Goal: Information Seeking & Learning: Learn about a topic

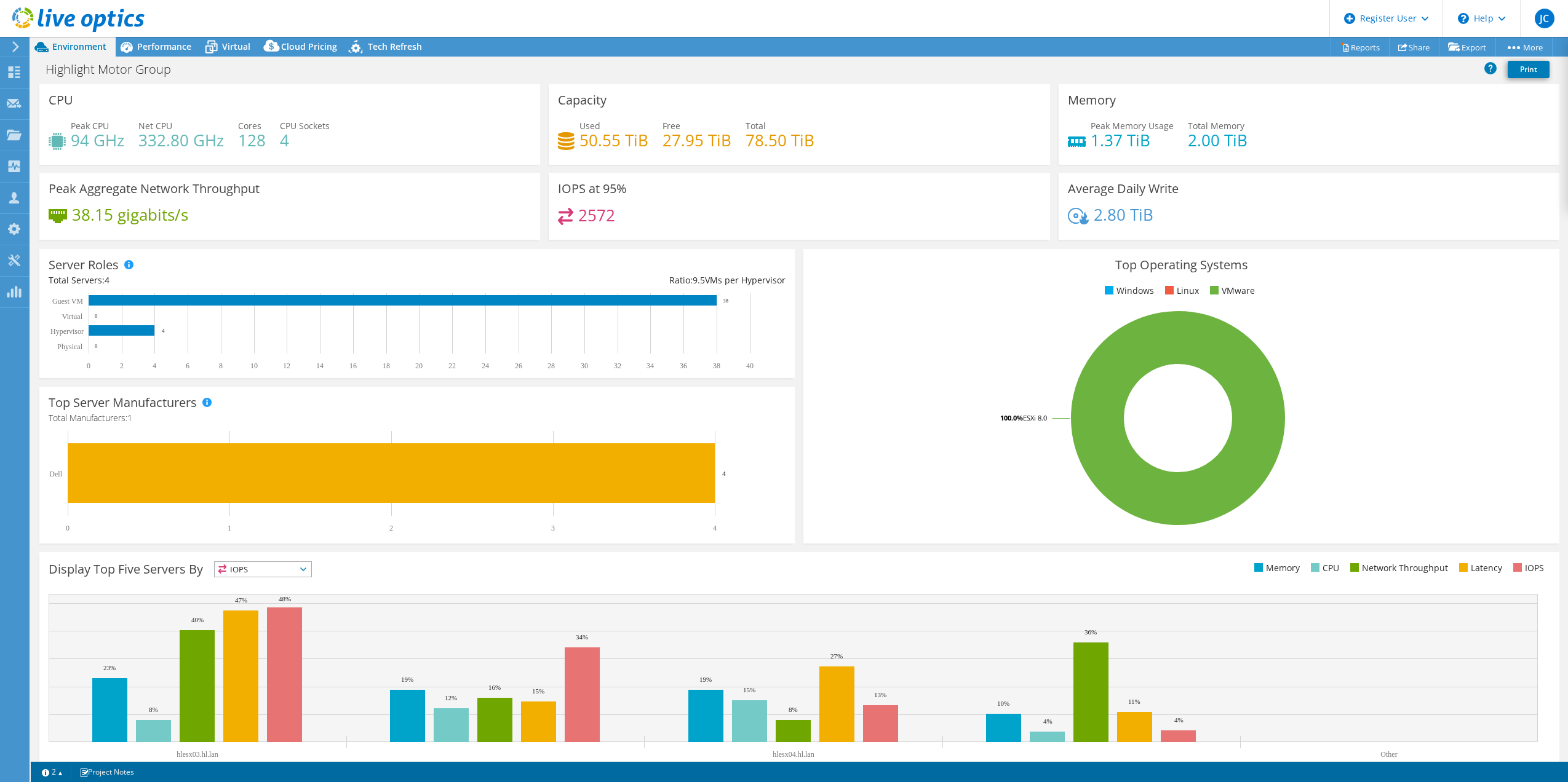
select select "[GEOGRAPHIC_DATA]"
select select "CAD"
click at [594, 218] on h4 "2572" at bounding box center [597, 215] width 37 height 14
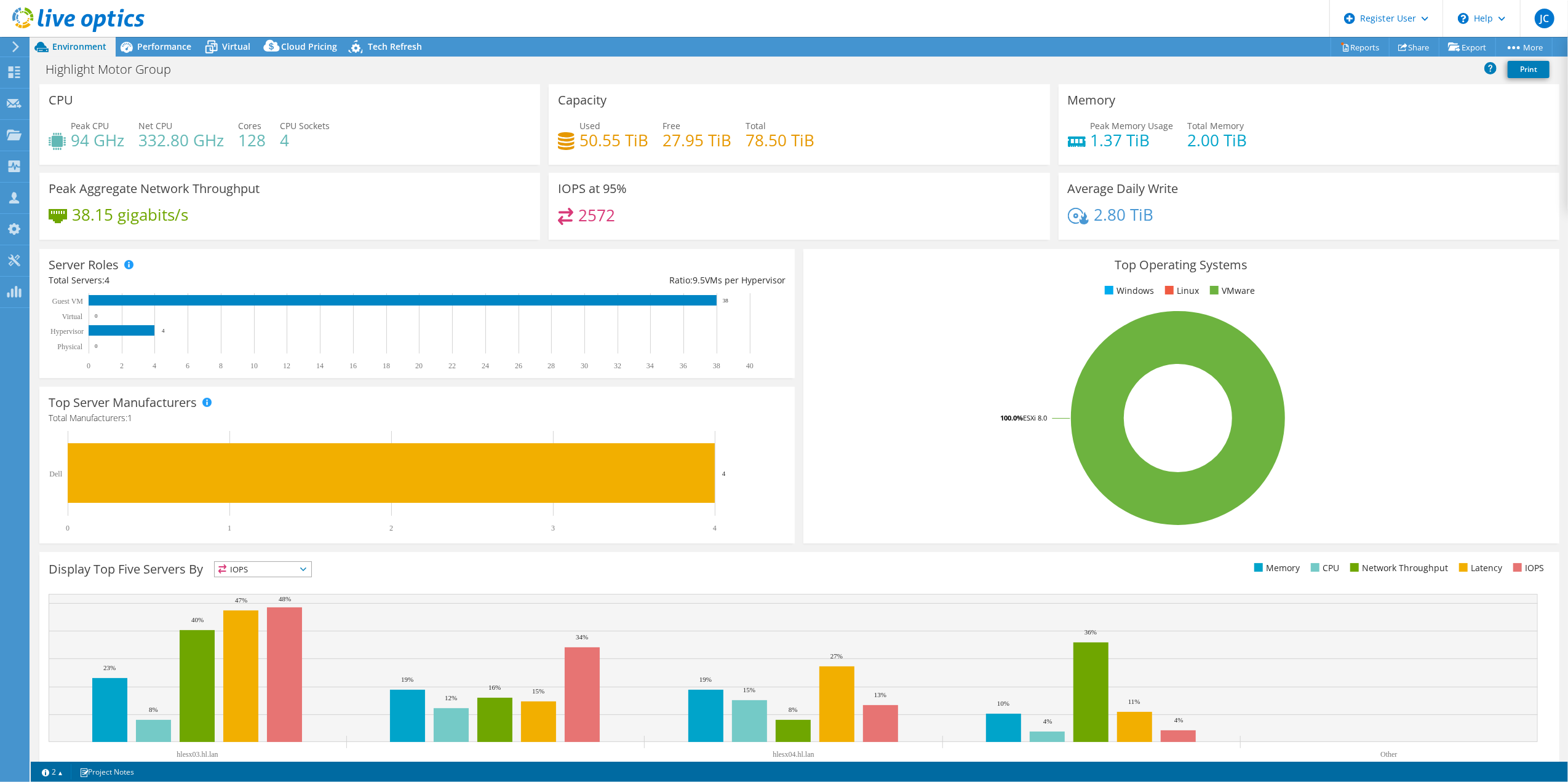
drag, startPoint x: 594, startPoint y: 218, endPoint x: 702, endPoint y: 269, distance: 119.4
click at [702, 269] on div "Server Roles Physical Servers represent bare metal servers that were targets of…" at bounding box center [417, 313] width 755 height 129
click at [186, 43] on span "Performance" at bounding box center [164, 47] width 54 height 12
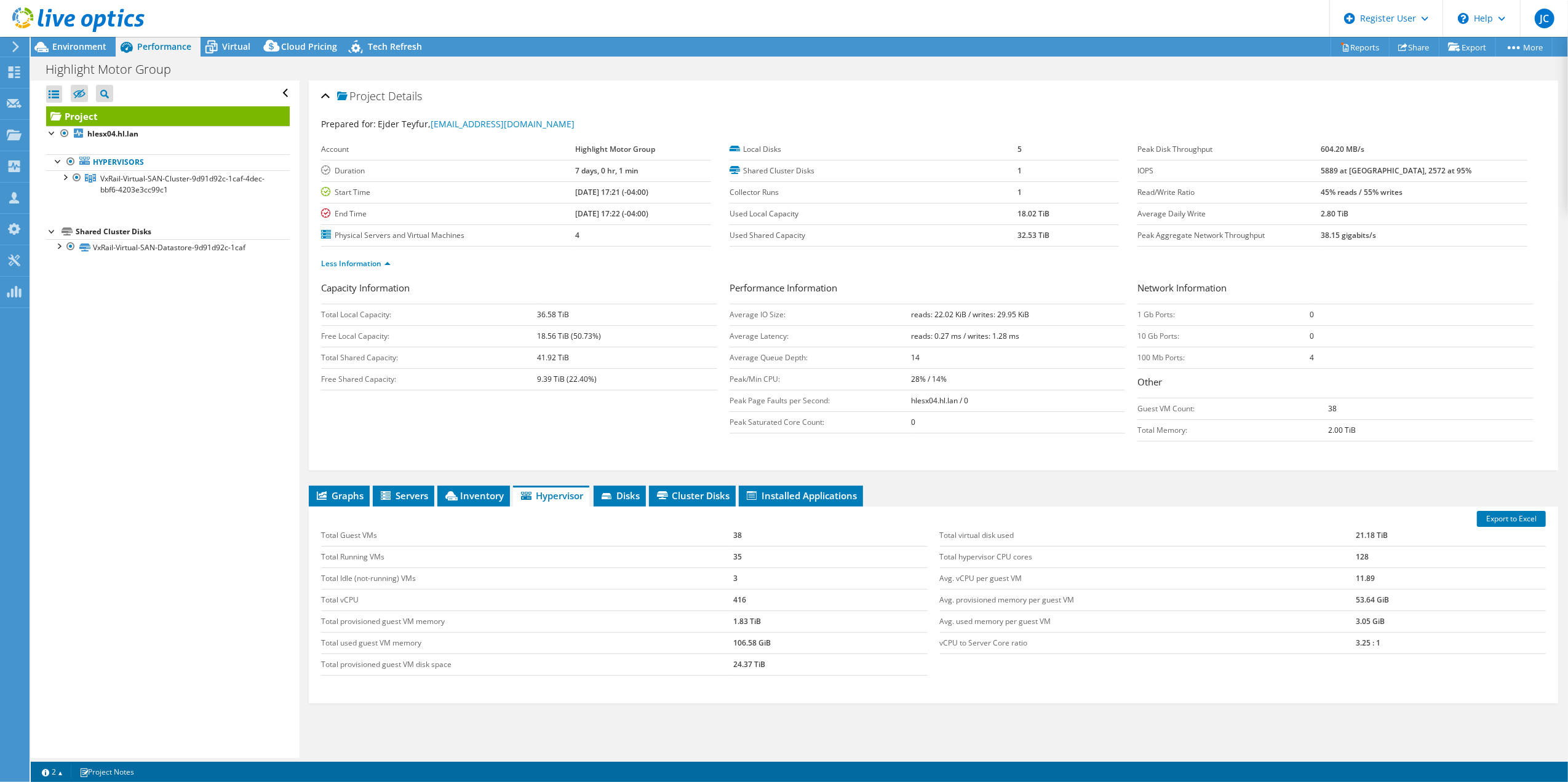
click at [93, 41] on div at bounding box center [72, 20] width 145 height 41
click at [103, 50] on span "Environment" at bounding box center [80, 47] width 54 height 12
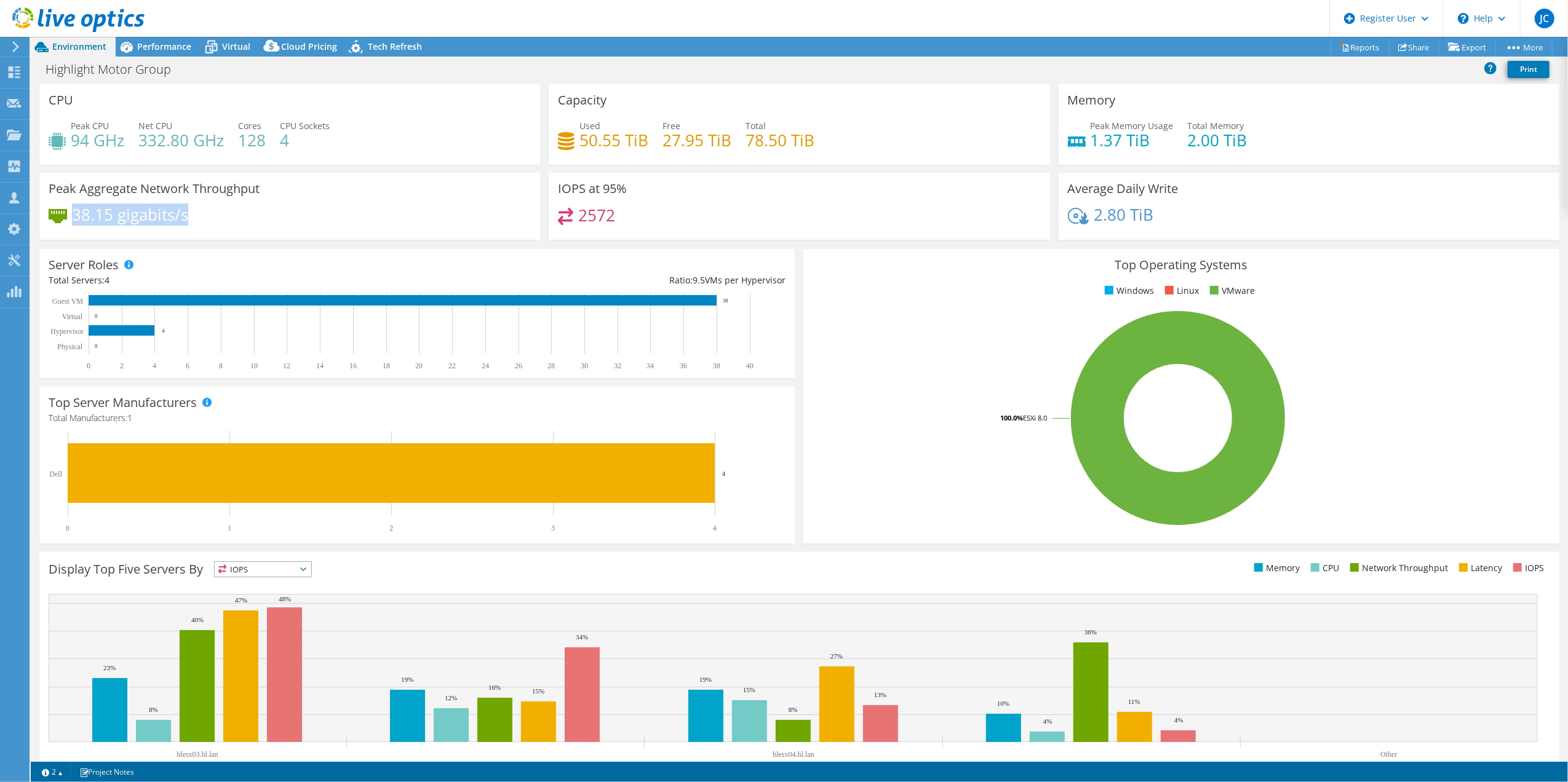
drag, startPoint x: 72, startPoint y: 215, endPoint x: 185, endPoint y: 216, distance: 113.0
click at [185, 216] on h4 "38.15 gigabits/s" at bounding box center [130, 215] width 116 height 14
click at [314, 212] on div "38.15 gigabits/s" at bounding box center [290, 221] width 482 height 26
drag, startPoint x: 85, startPoint y: 217, endPoint x: 183, endPoint y: 215, distance: 98.0
click at [183, 215] on h4 "38.15 gigabits/s" at bounding box center [130, 215] width 116 height 14
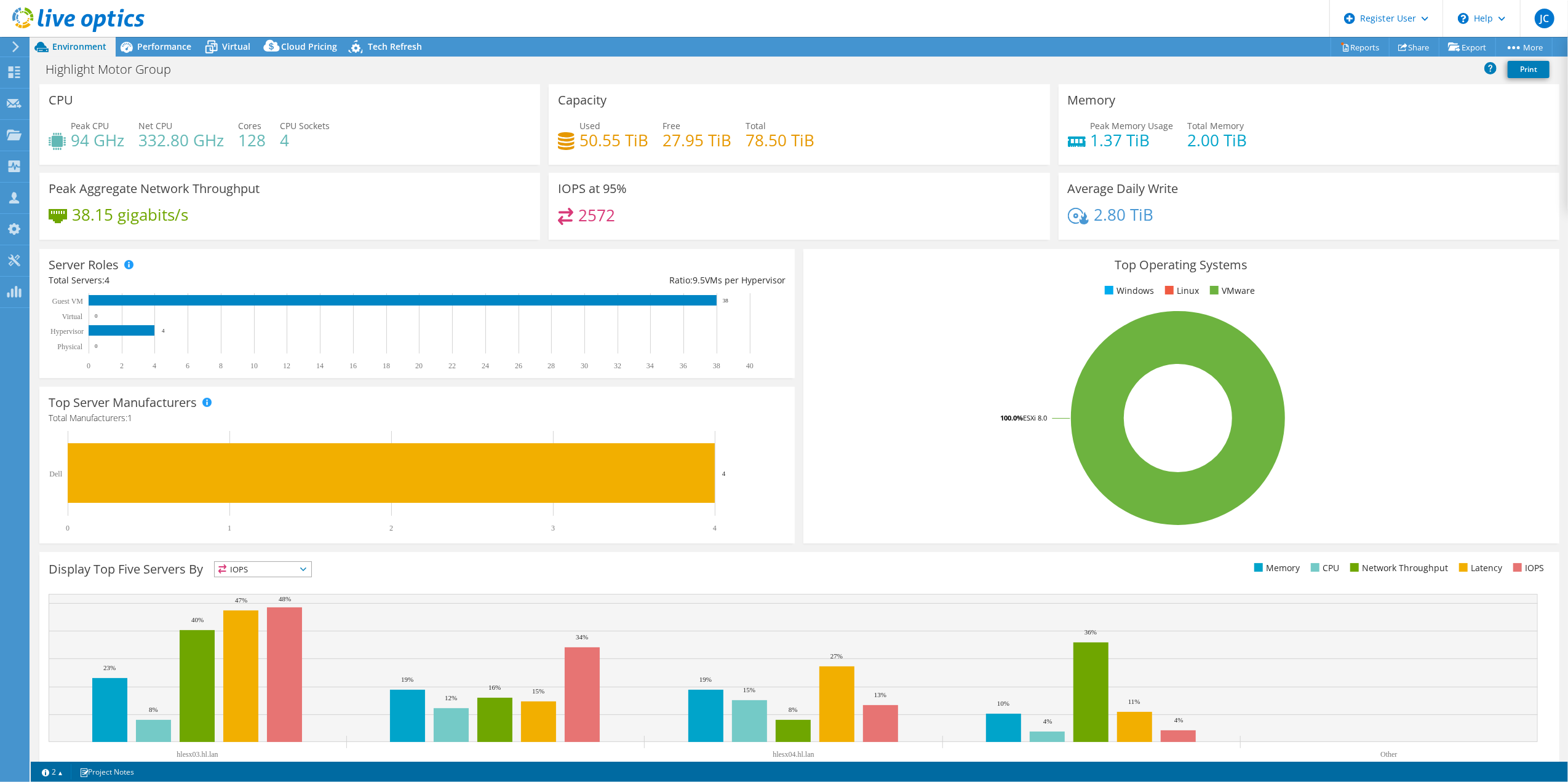
drag, startPoint x: 183, startPoint y: 215, endPoint x: 62, endPoint y: 212, distance: 121.0
click at [62, 212] on icon at bounding box center [58, 215] width 18 height 14
drag, startPoint x: 62, startPoint y: 212, endPoint x: 191, endPoint y: 215, distance: 129.0
click at [191, 215] on div "38.15 gigabits/s" at bounding box center [290, 221] width 482 height 26
drag, startPoint x: 191, startPoint y: 215, endPoint x: 121, endPoint y: 228, distance: 71.2
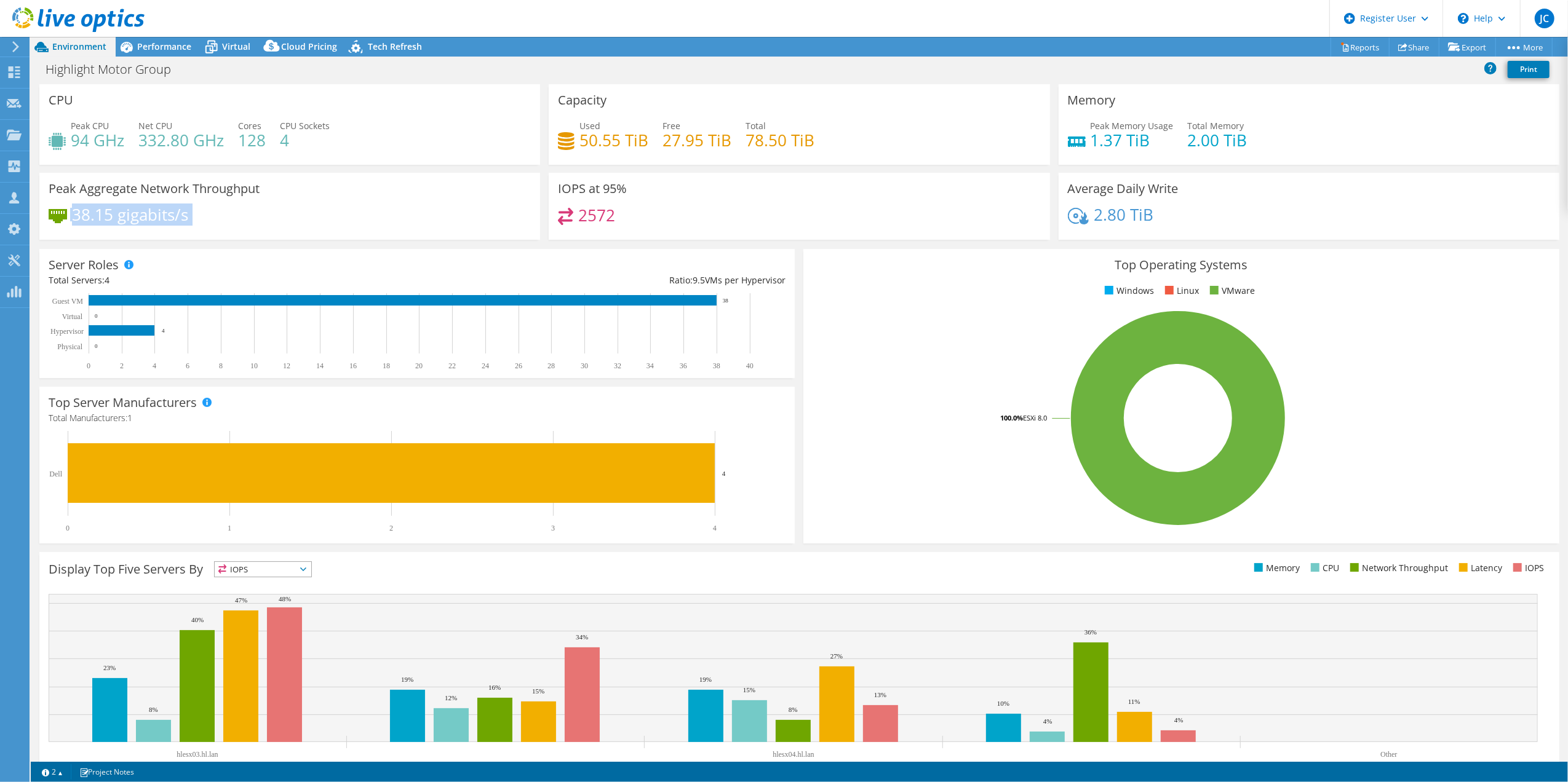
click at [121, 228] on div "38.15 gigabits/s" at bounding box center [290, 221] width 482 height 26
drag, startPoint x: 321, startPoint y: 131, endPoint x: 90, endPoint y: 137, distance: 231.1
click at [90, 137] on div "Peak CPU 94 GHz Net CPU 332.80 GHz Cores 128 CPU Sockets 4" at bounding box center [290, 139] width 482 height 40
drag, startPoint x: 90, startPoint y: 137, endPoint x: 139, endPoint y: 145, distance: 49.6
click at [139, 145] on h4 "332.80 GHz" at bounding box center [180, 140] width 85 height 14
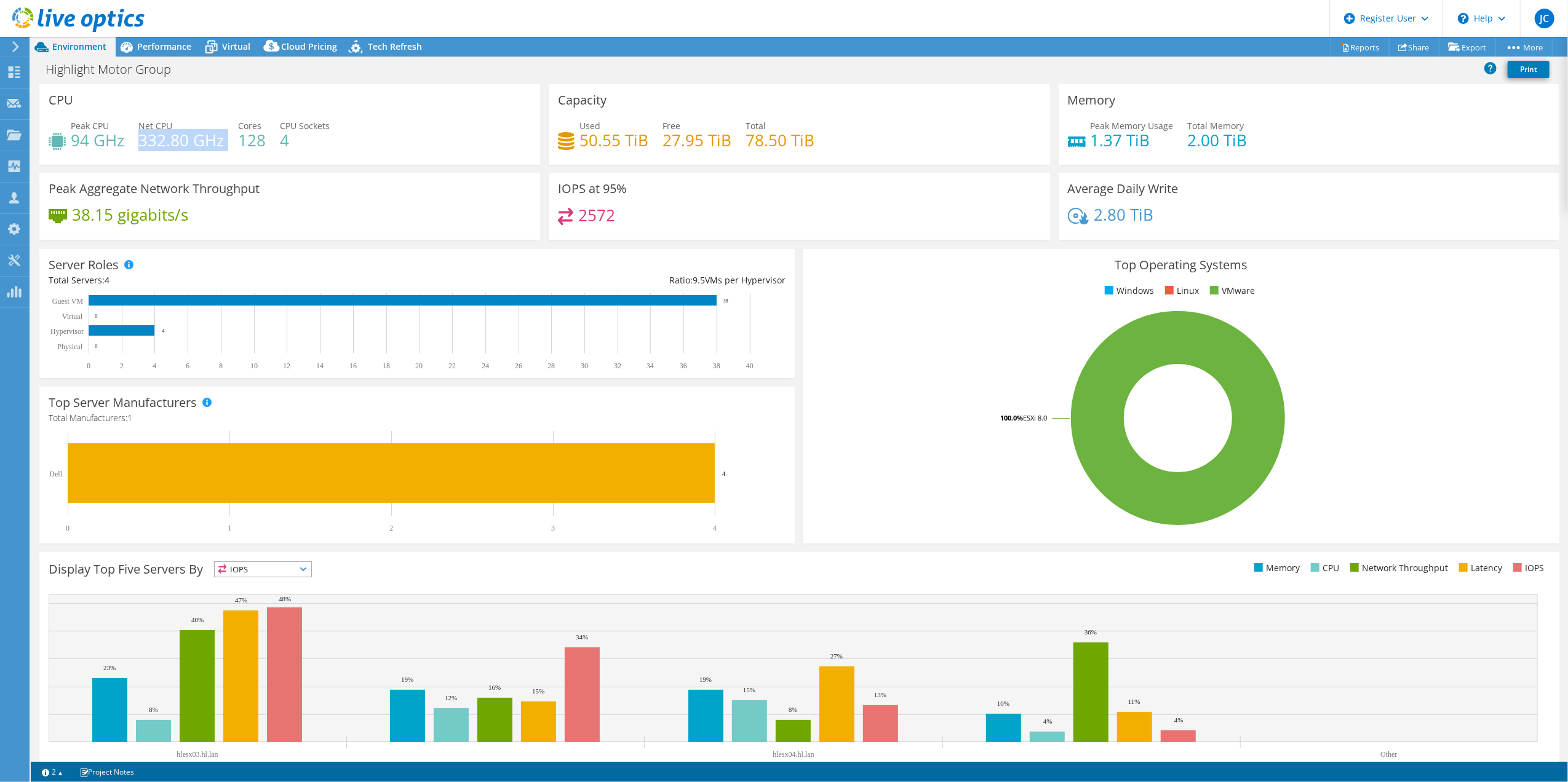
drag, startPoint x: 142, startPoint y: 143, endPoint x: 226, endPoint y: 142, distance: 84.0
click at [226, 142] on div "Peak CPU 94 GHz Net CPU 332.80 GHz Cores 128 CPU Sockets 4" at bounding box center [290, 139] width 482 height 40
drag, startPoint x: 81, startPoint y: 133, endPoint x: 115, endPoint y: 138, distance: 34.4
click at [115, 138] on h4 "94 GHz" at bounding box center [97, 140] width 53 height 14
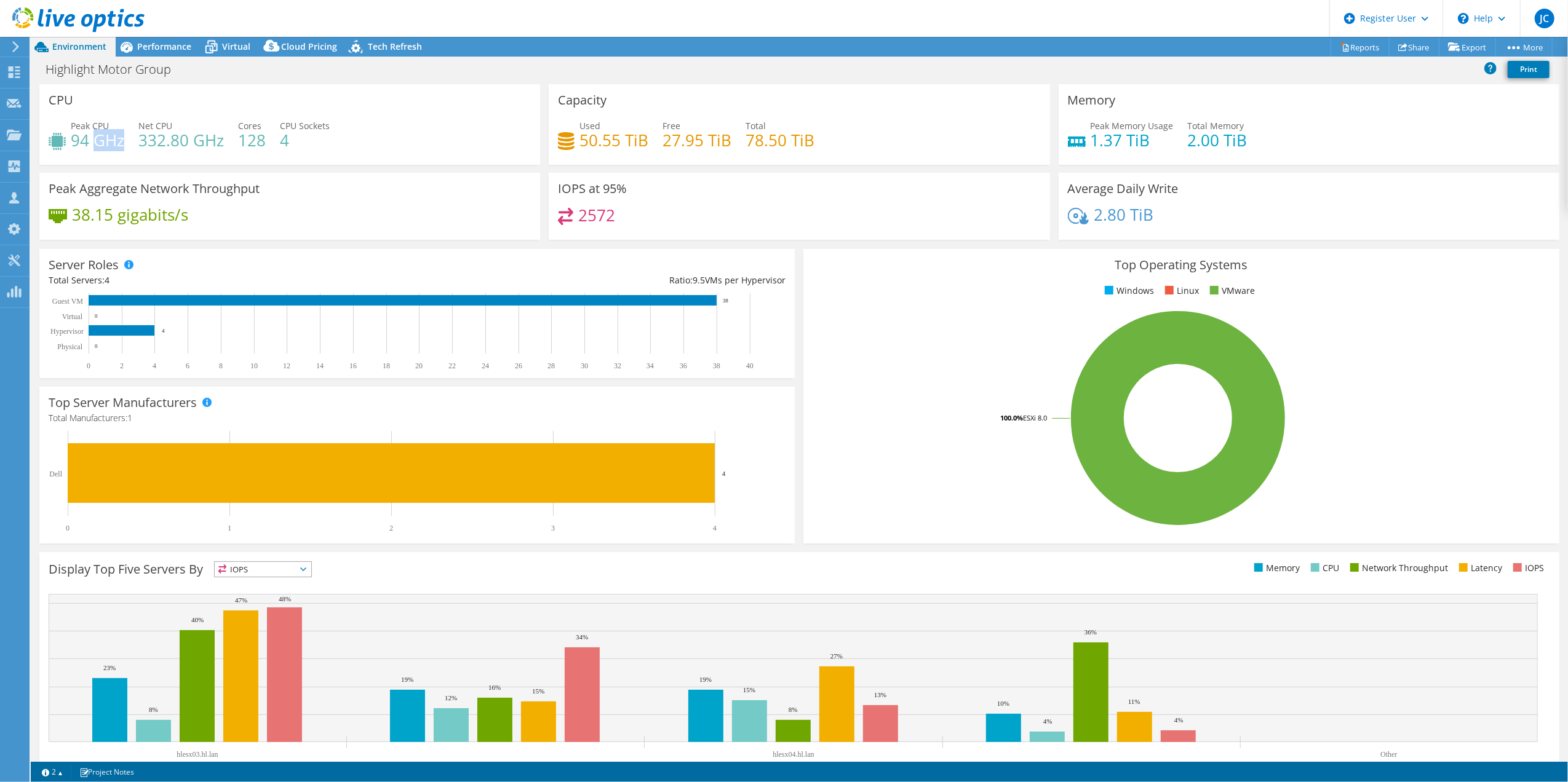
click at [115, 138] on h4 "94 GHz" at bounding box center [97, 140] width 53 height 14
drag, startPoint x: 1062, startPoint y: 138, endPoint x: 1234, endPoint y: 162, distance: 173.7
click at [1234, 162] on div "Memory Peak Memory Usage 1.37 TiB Total Memory 2.00 TiB" at bounding box center [1309, 124] width 501 height 80
drag, startPoint x: 1234, startPoint y: 162, endPoint x: 1210, endPoint y: 131, distance: 39.2
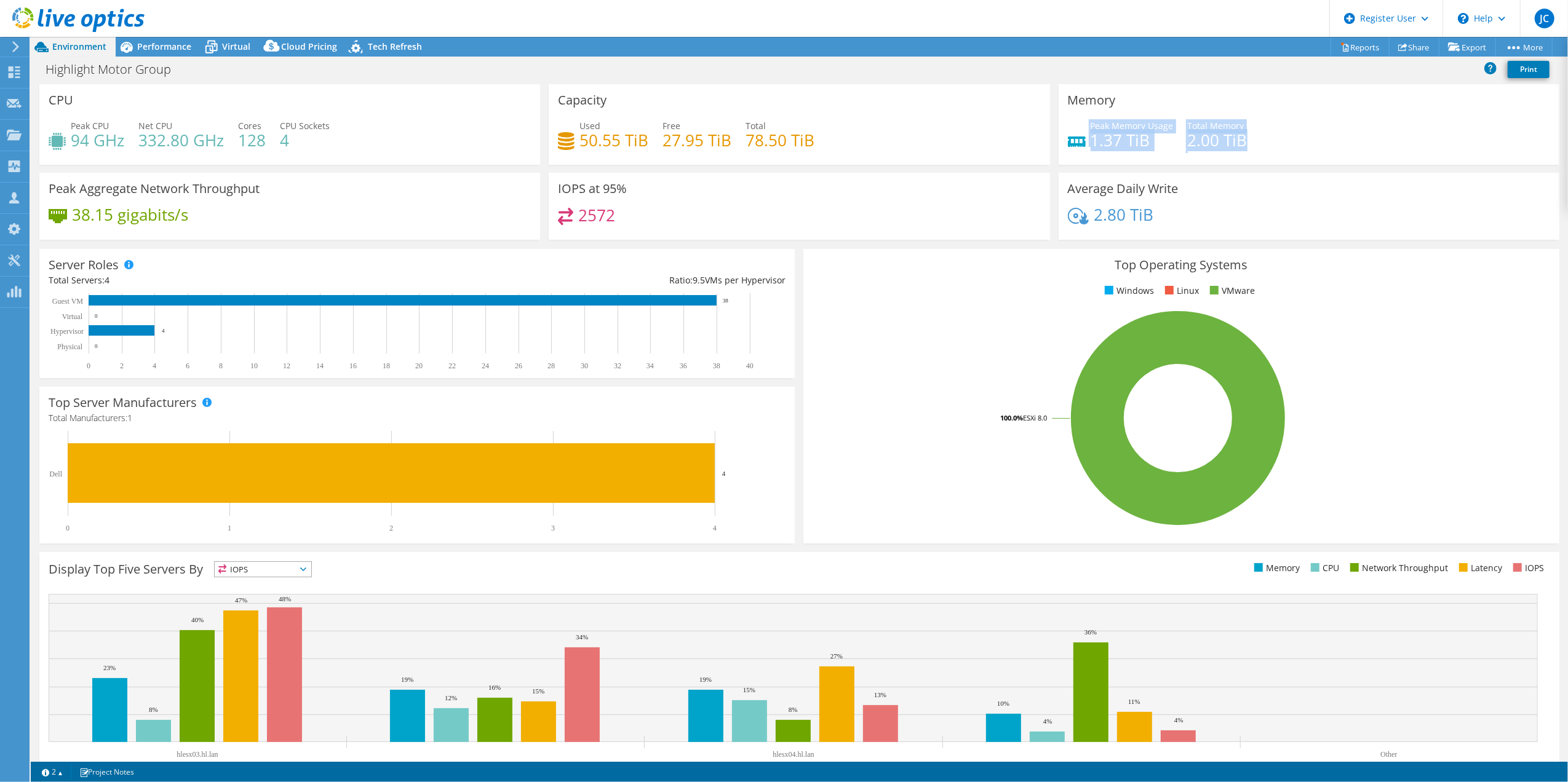
click at [1210, 134] on h4 "2.00 TiB" at bounding box center [1217, 140] width 60 height 14
drag, startPoint x: 632, startPoint y: 222, endPoint x: 571, endPoint y: 215, distance: 61.4
click at [571, 215] on div "2572" at bounding box center [799, 221] width 482 height 26
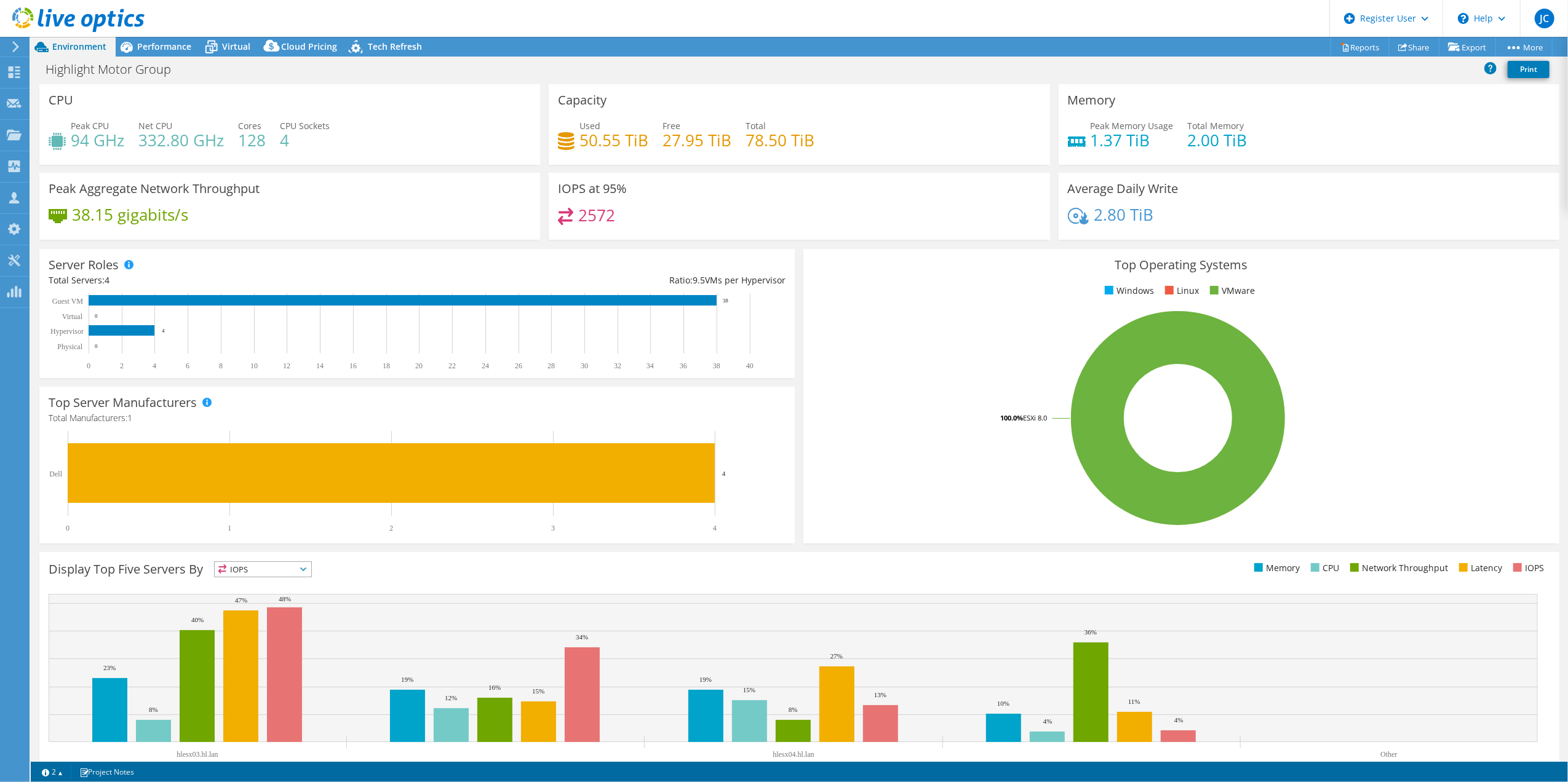
drag, startPoint x: 571, startPoint y: 215, endPoint x: 557, endPoint y: 218, distance: 14.3
click at [558, 218] on icon at bounding box center [565, 217] width 15 height 18
click at [306, 47] on span "Cloud Pricing" at bounding box center [309, 47] width 56 height 12
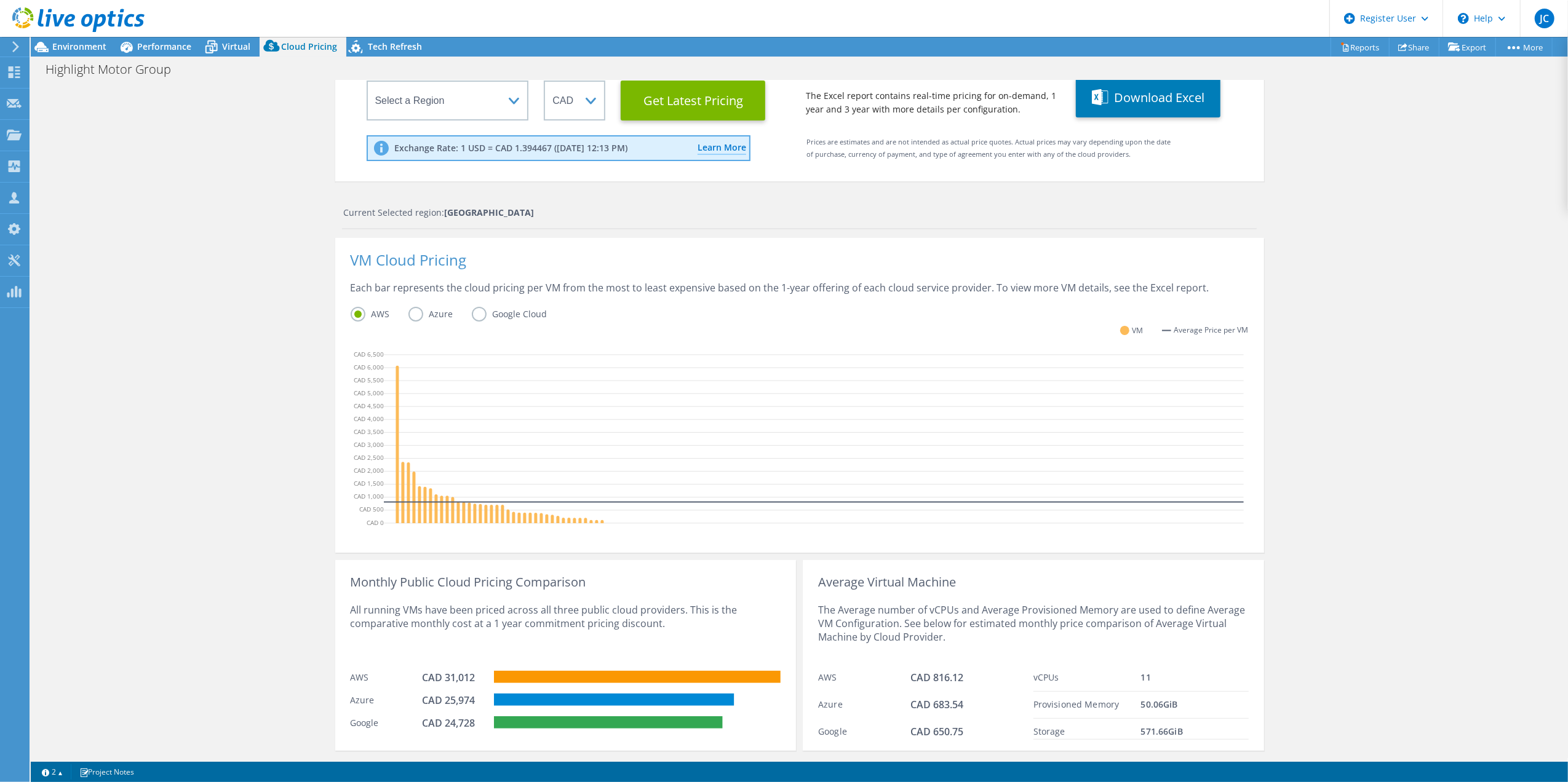
scroll to position [77, 0]
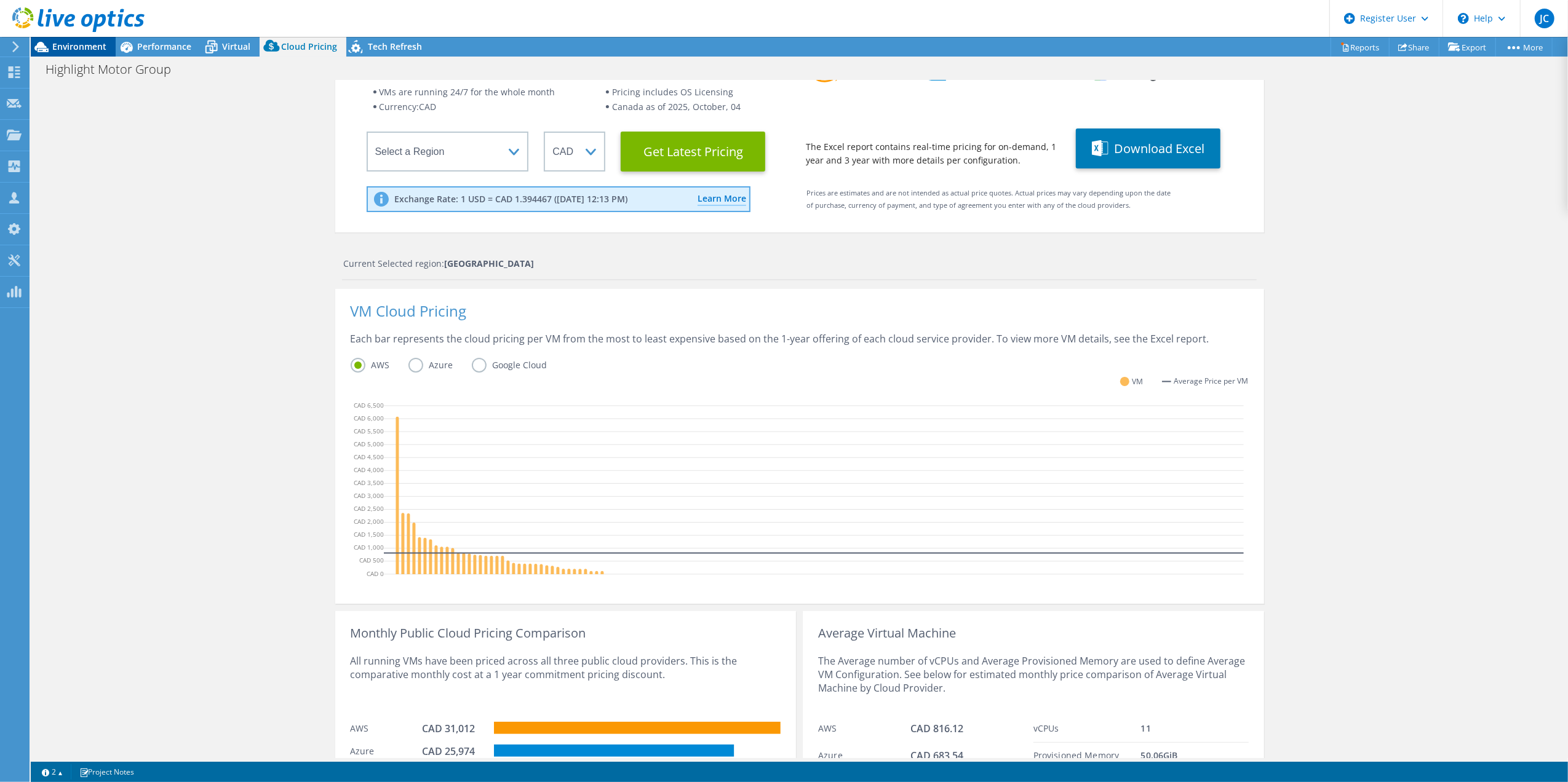
click at [95, 47] on span "Environment" at bounding box center [80, 47] width 54 height 12
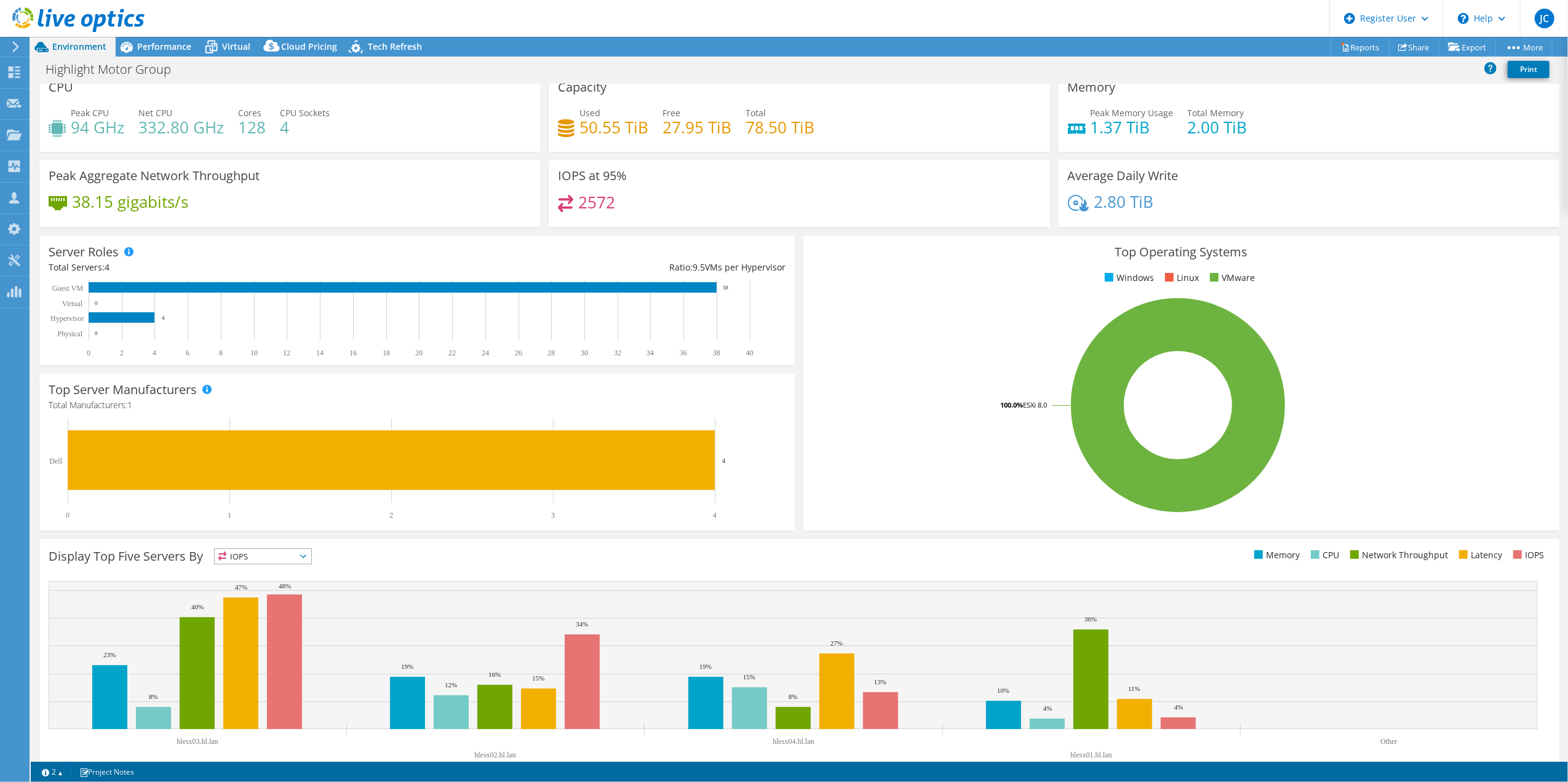
scroll to position [0, 0]
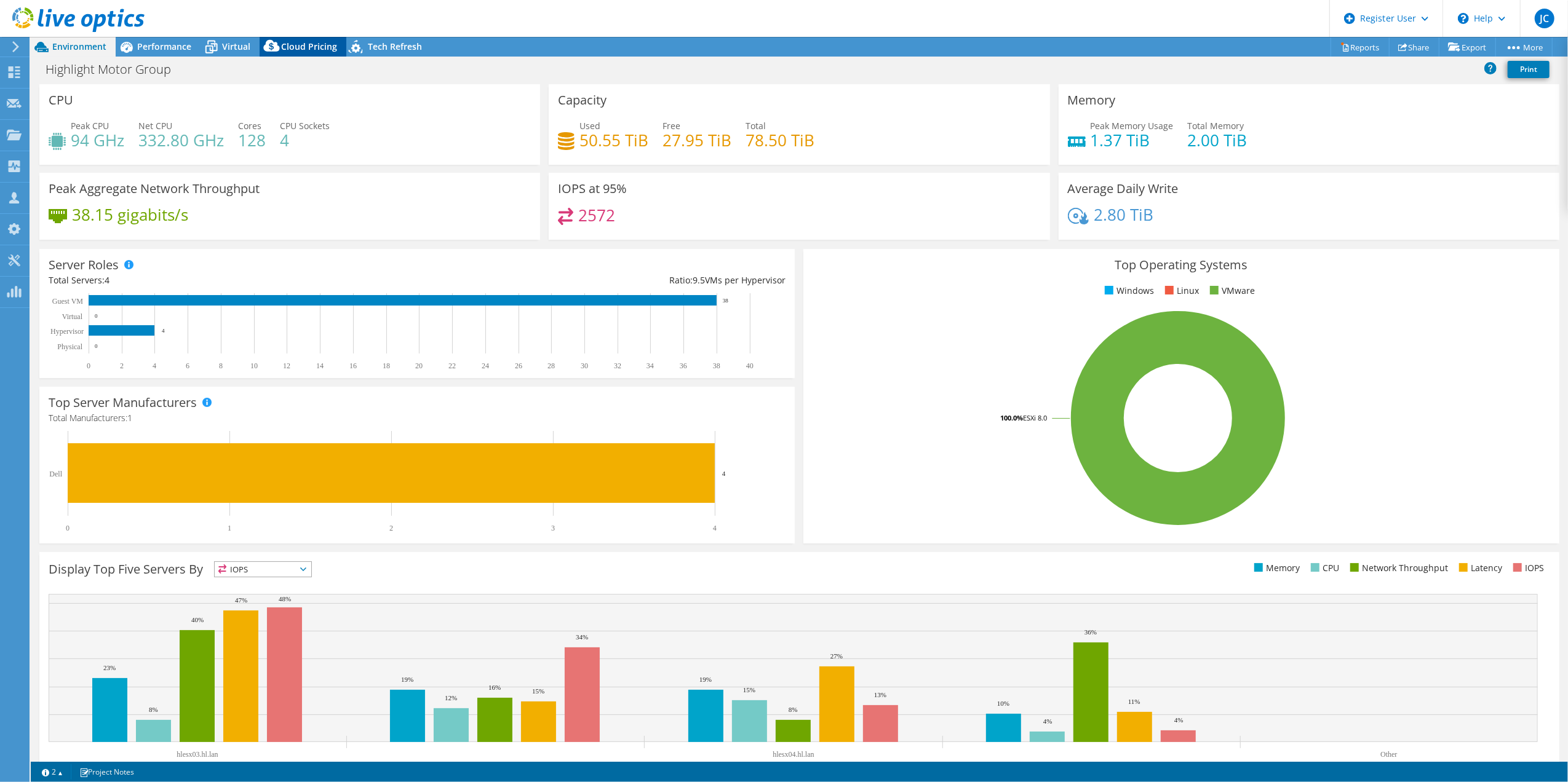
click at [299, 45] on span "Cloud Pricing" at bounding box center [309, 47] width 56 height 12
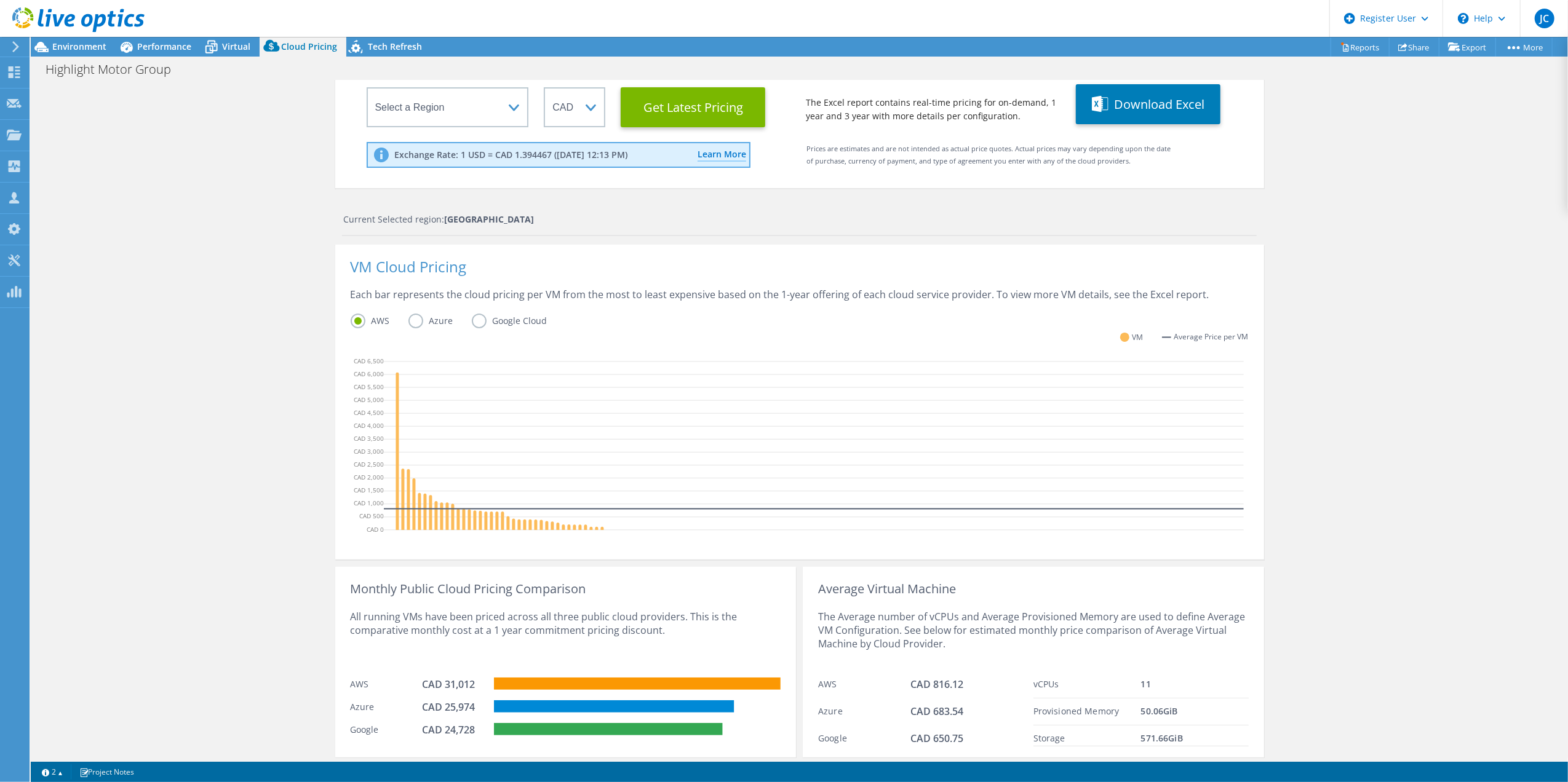
scroll to position [158, 0]
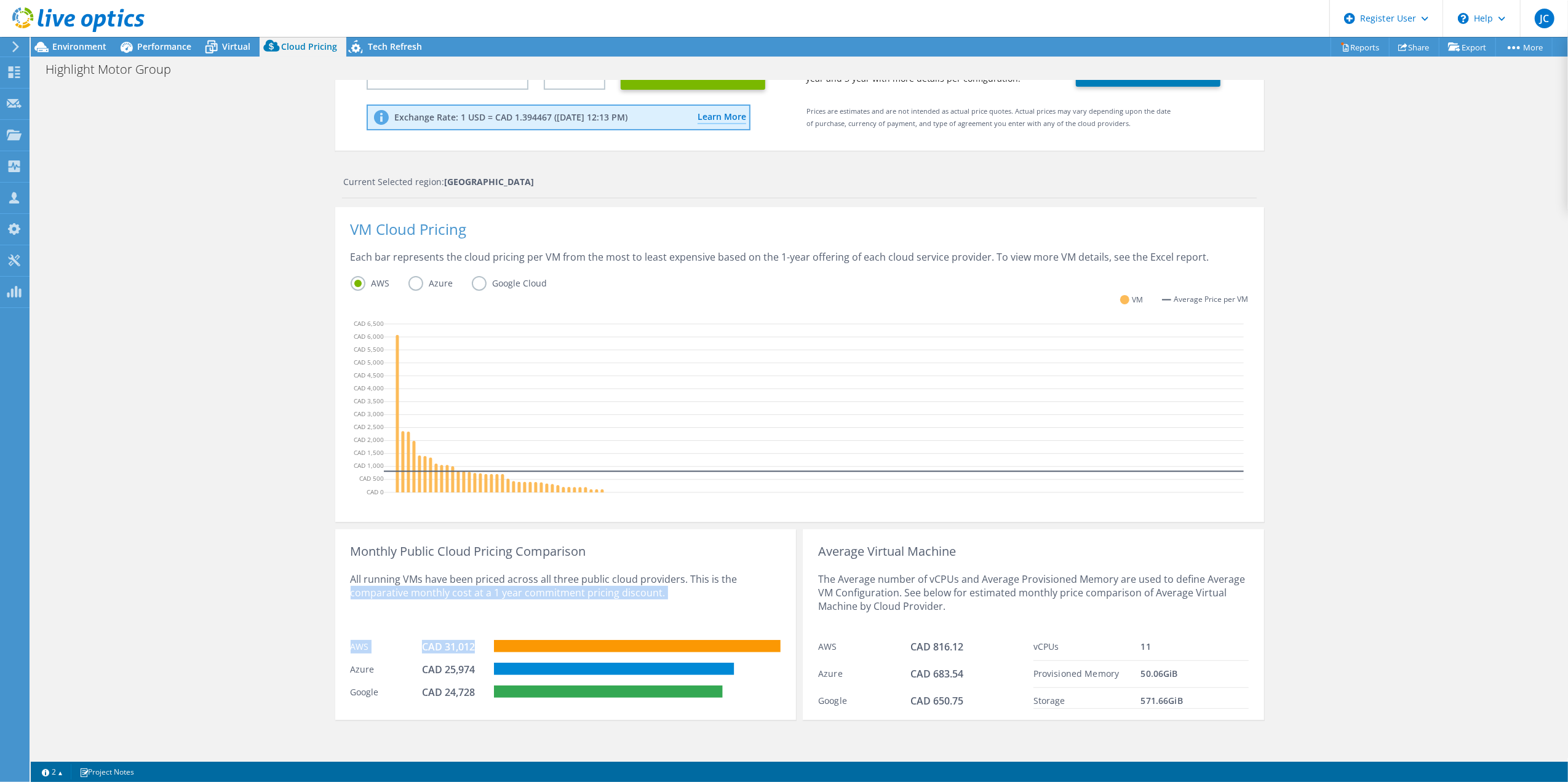
drag, startPoint x: 481, startPoint y: 640, endPoint x: 345, endPoint y: 632, distance: 136.2
click at [345, 632] on div "Monthly Public Cloud Pricing Comparison All running VMs have been priced across…" at bounding box center [565, 624] width 461 height 191
click at [351, 637] on div "AWS CAD 31,012" at bounding box center [565, 645] width 430 height 23
drag, startPoint x: 483, startPoint y: 672, endPoint x: 428, endPoint y: 672, distance: 55.0
click at [428, 672] on div "CAD 25,974" at bounding box center [458, 671] width 72 height 17
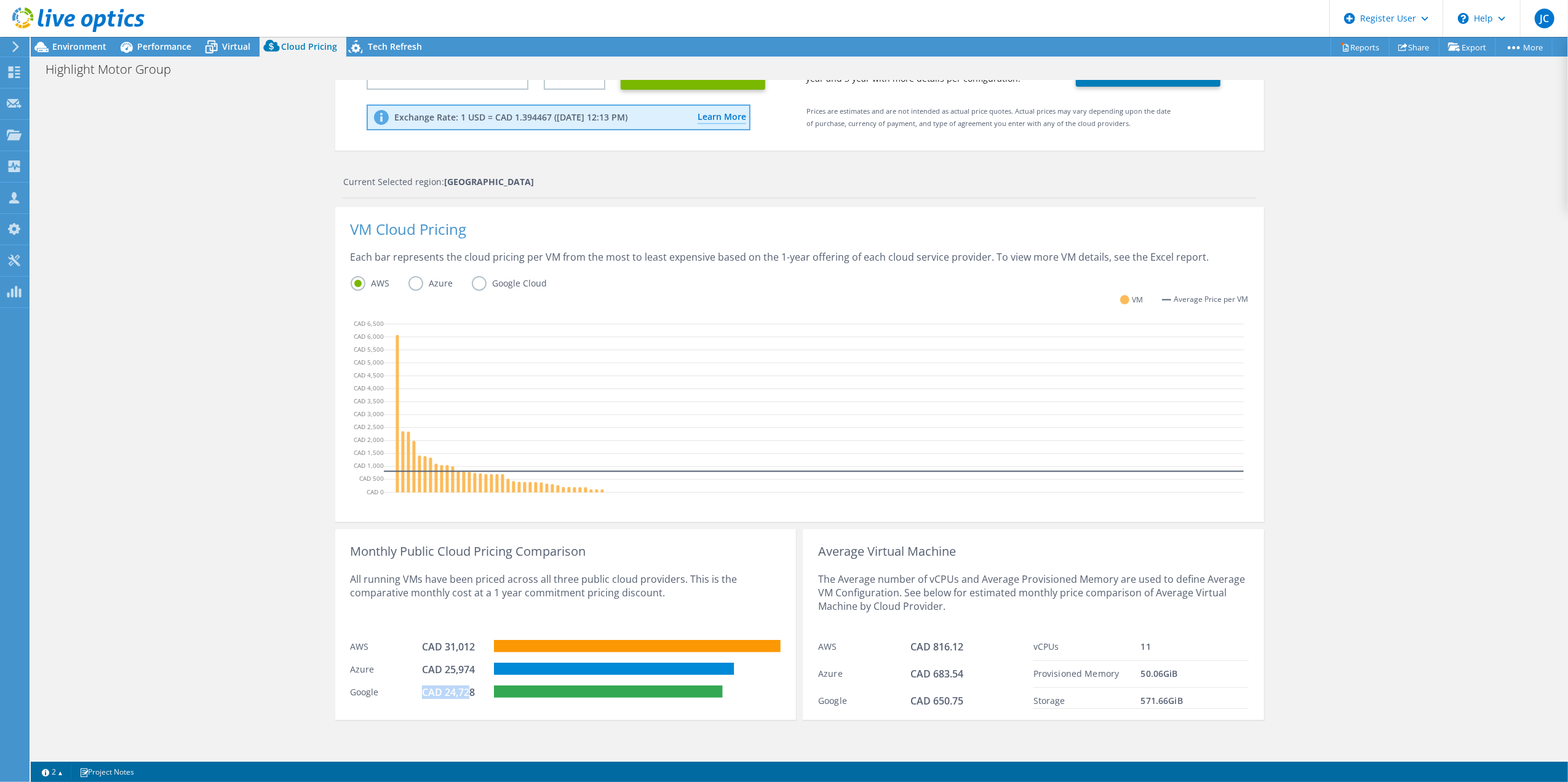
drag, startPoint x: 428, startPoint y: 672, endPoint x: 417, endPoint y: 689, distance: 20.2
click at [422, 689] on div "CAD 24,728" at bounding box center [453, 692] width 61 height 14
drag, startPoint x: 417, startPoint y: 689, endPoint x: 493, endPoint y: 610, distance: 109.6
click at [493, 610] on div "All running VMs have been priced across all three public cloud providers. This …" at bounding box center [565, 597] width 430 height 76
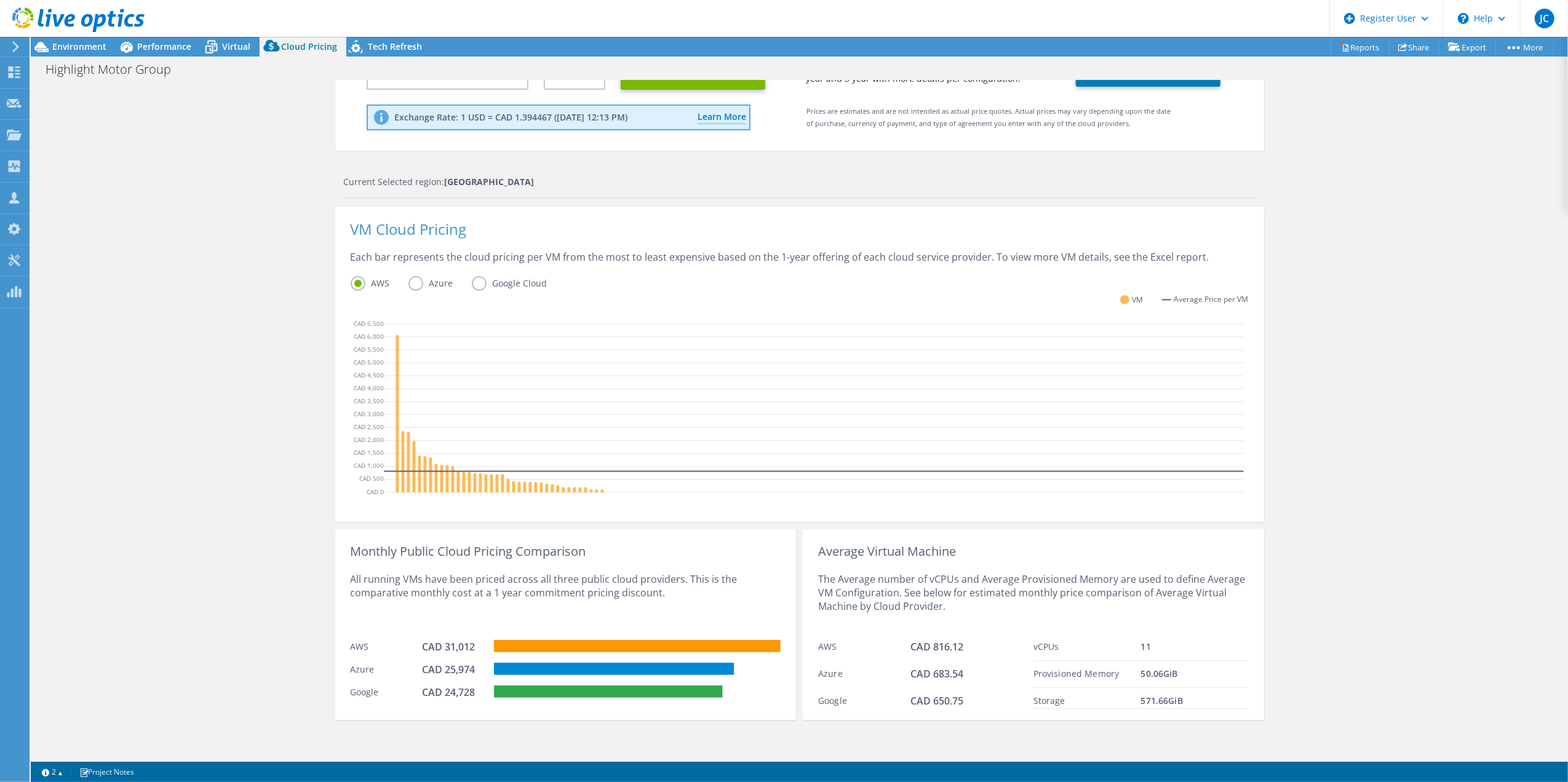
click at [69, 40] on div at bounding box center [72, 20] width 145 height 41
click at [72, 45] on span "Environment" at bounding box center [80, 47] width 54 height 12
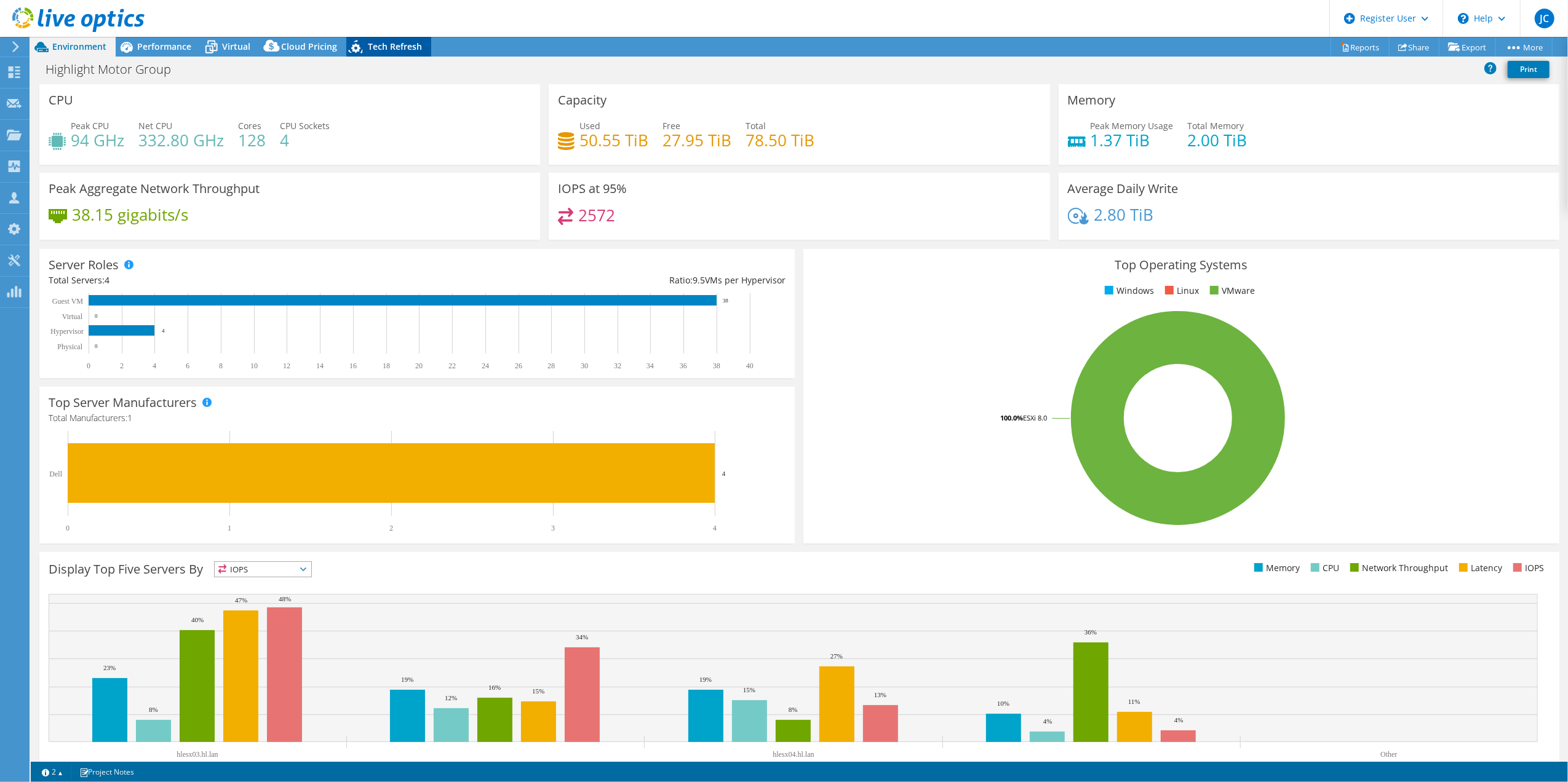
click at [392, 52] on span "Tech Refresh" at bounding box center [395, 47] width 54 height 12
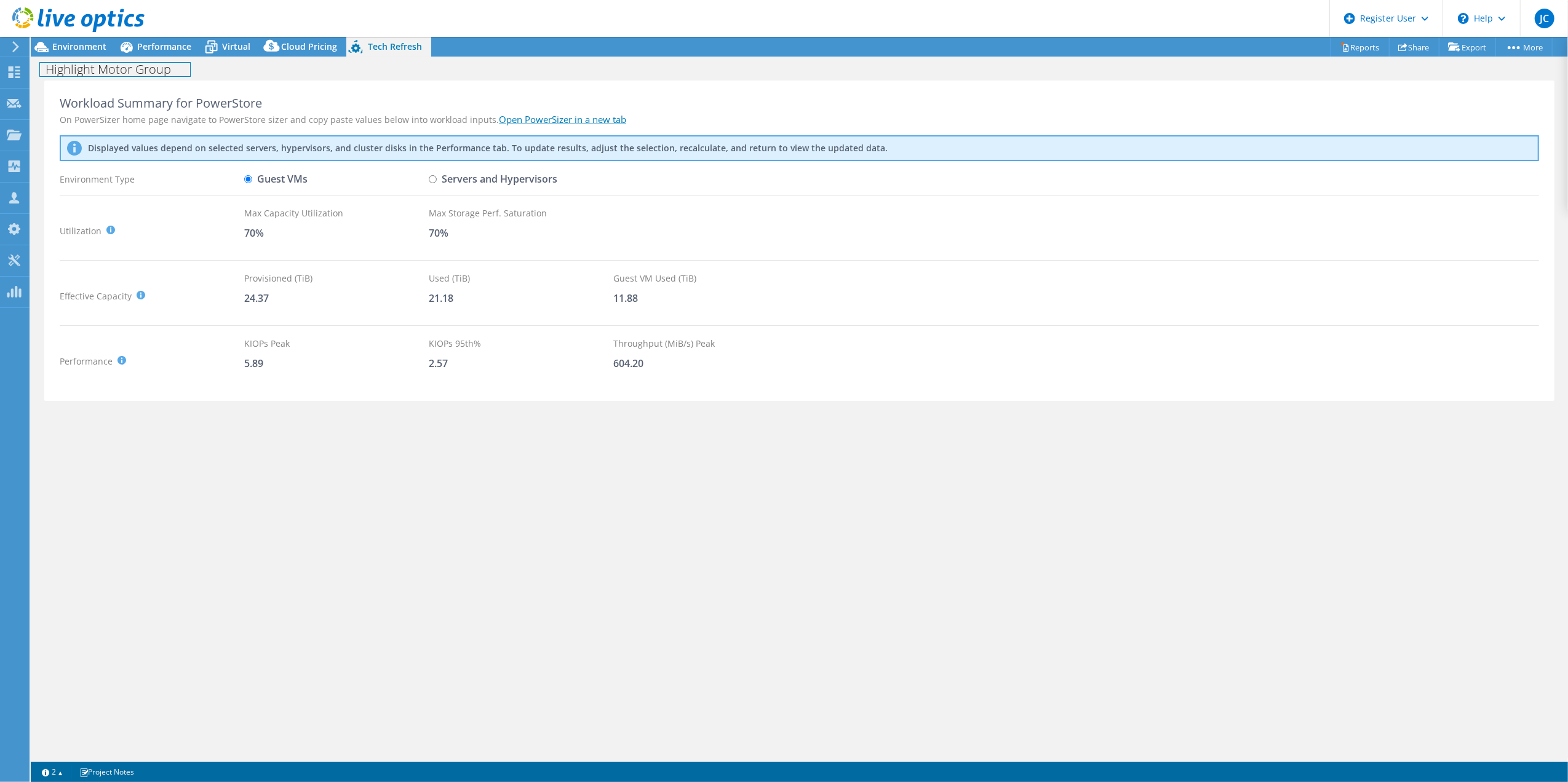
click at [144, 58] on div "Highlight Motor Group Print" at bounding box center [799, 69] width 1537 height 23
click at [162, 49] on span "Performance" at bounding box center [164, 47] width 54 height 12
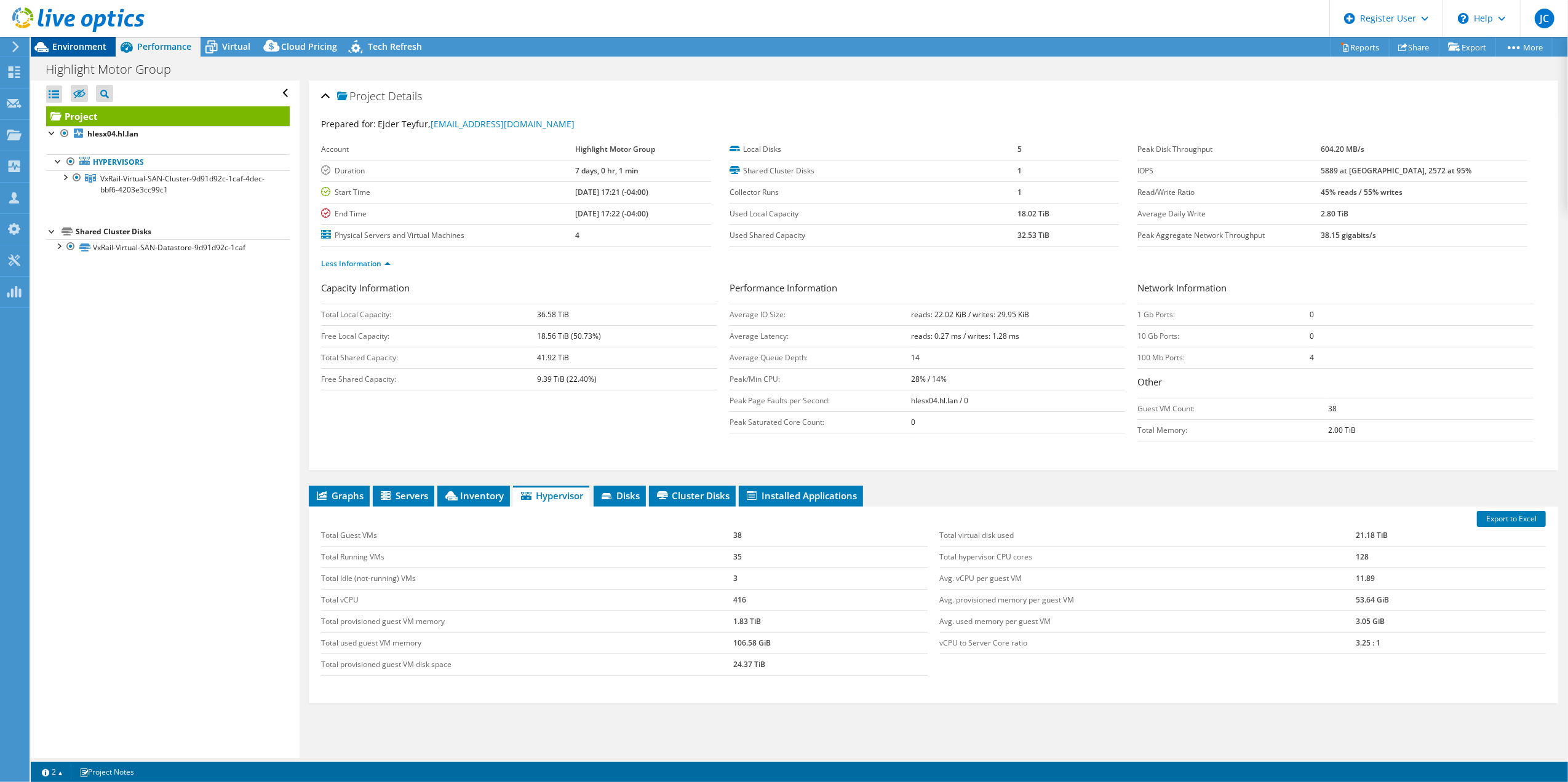
click at [83, 42] on span "Environment" at bounding box center [80, 47] width 54 height 12
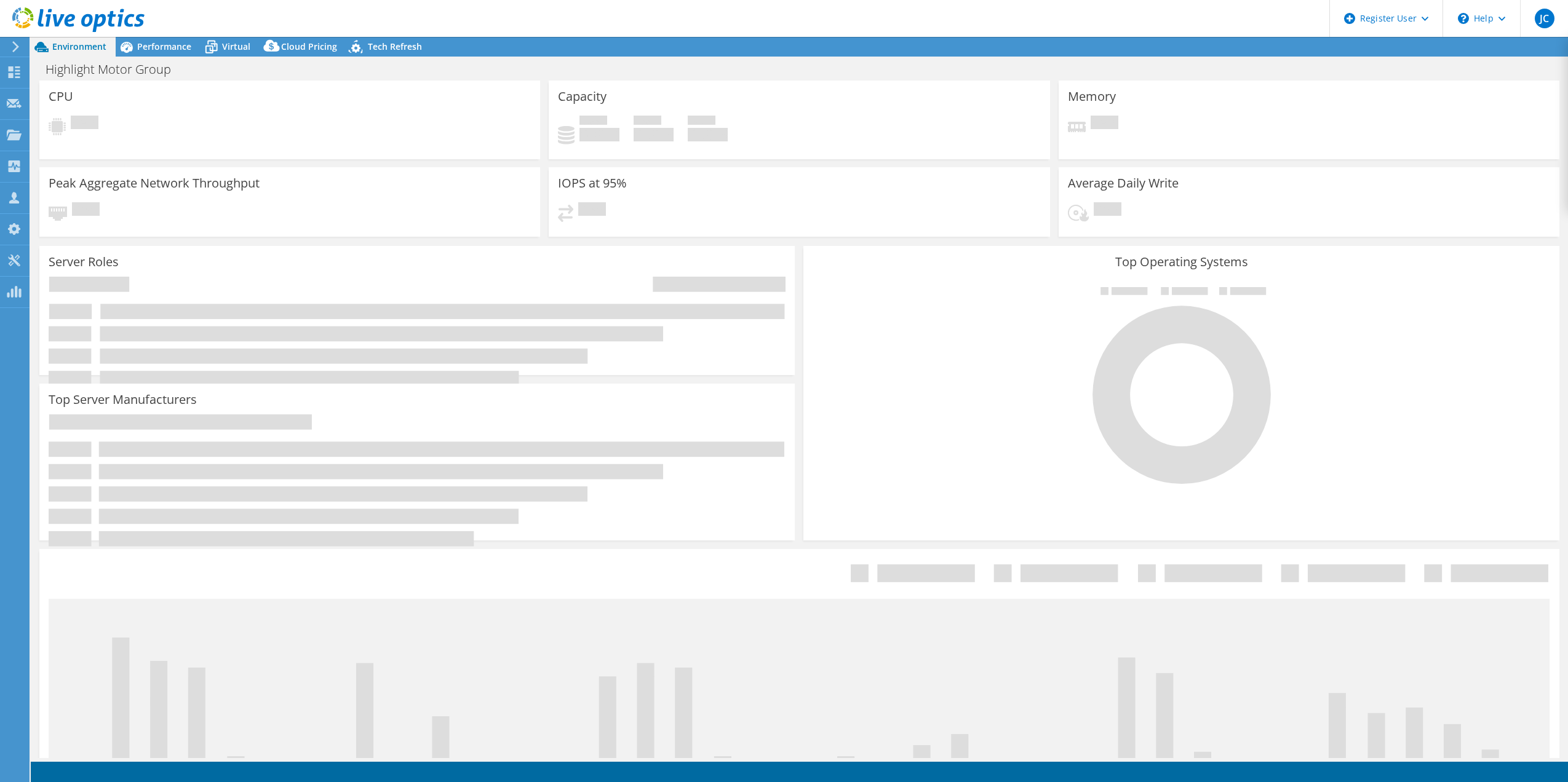
select select "[GEOGRAPHIC_DATA]"
select select "CAD"
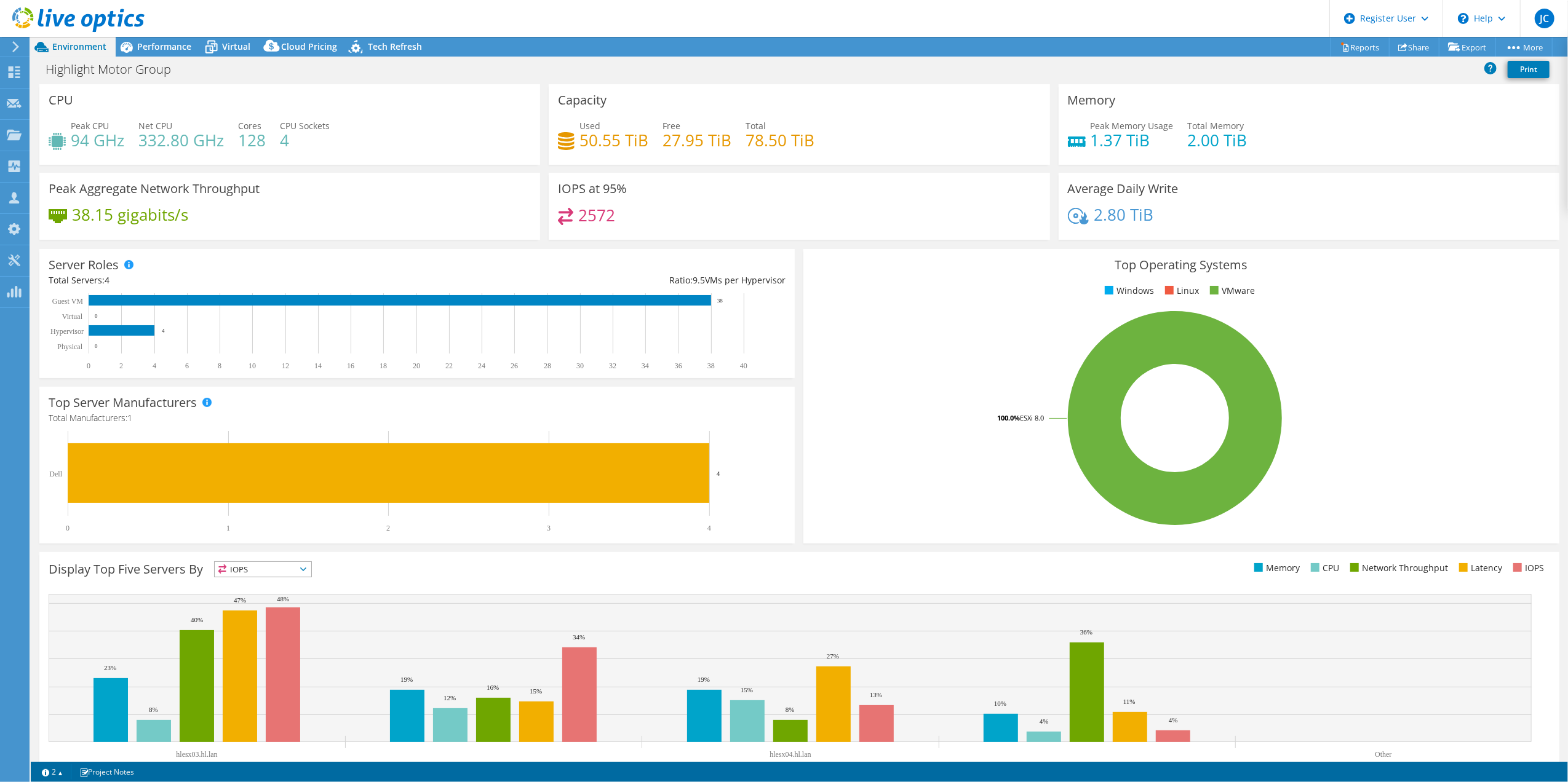
drag, startPoint x: 237, startPoint y: 403, endPoint x: 510, endPoint y: 388, distance: 273.4
click at [240, 411] on div "Top Server Manufacturers Manufacturers are shown for physical servers and hyper…" at bounding box center [417, 465] width 755 height 157
